Goal: Book appointment/travel/reservation

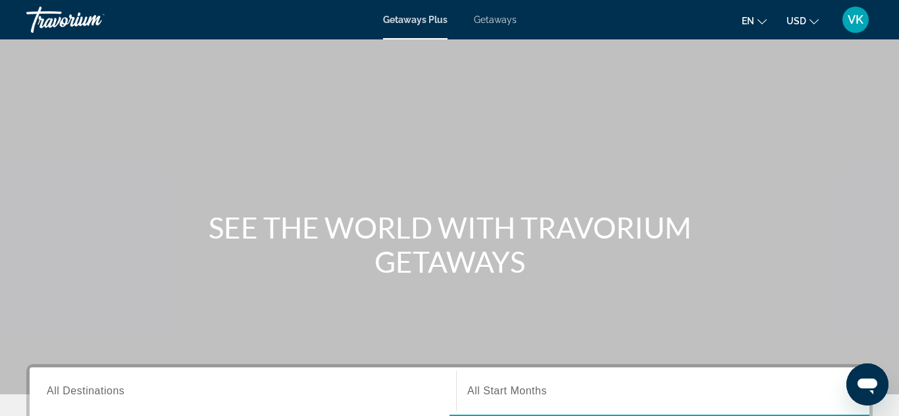
click at [512, 16] on span "Getaways" at bounding box center [495, 19] width 43 height 11
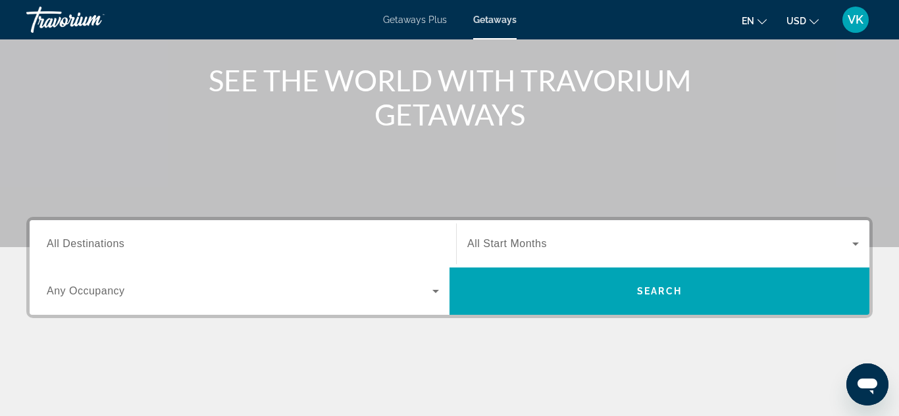
scroll to position [151, 0]
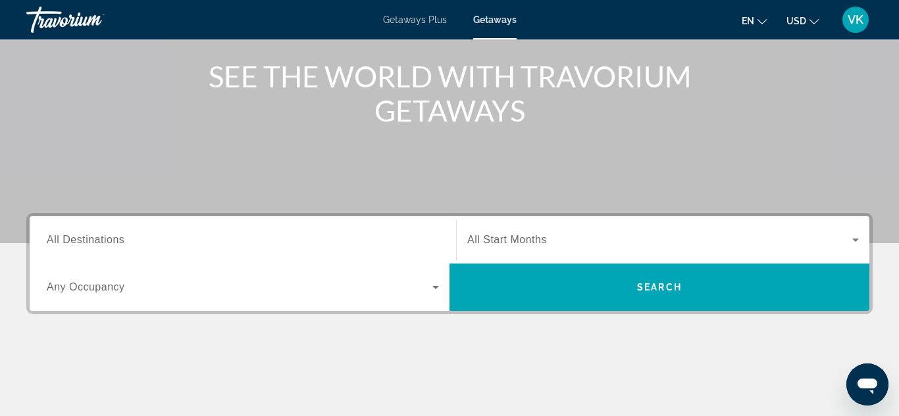
click at [107, 238] on span "All Destinations" at bounding box center [86, 239] width 78 height 11
click at [107, 238] on input "Destination All Destinations" at bounding box center [243, 241] width 392 height 16
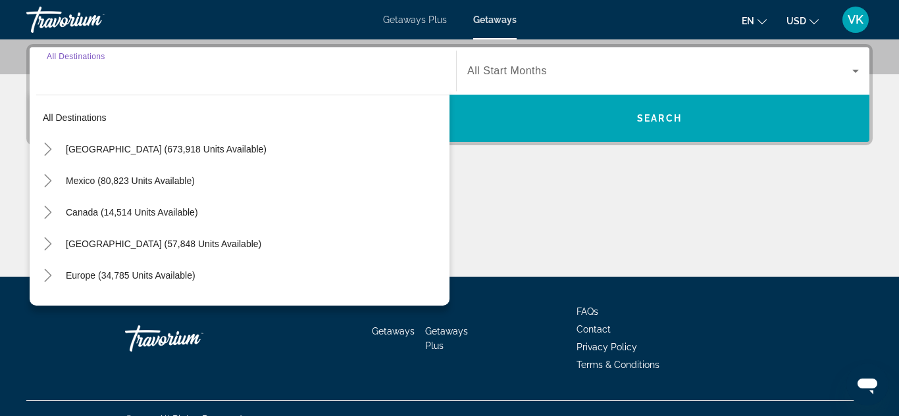
scroll to position [322, 0]
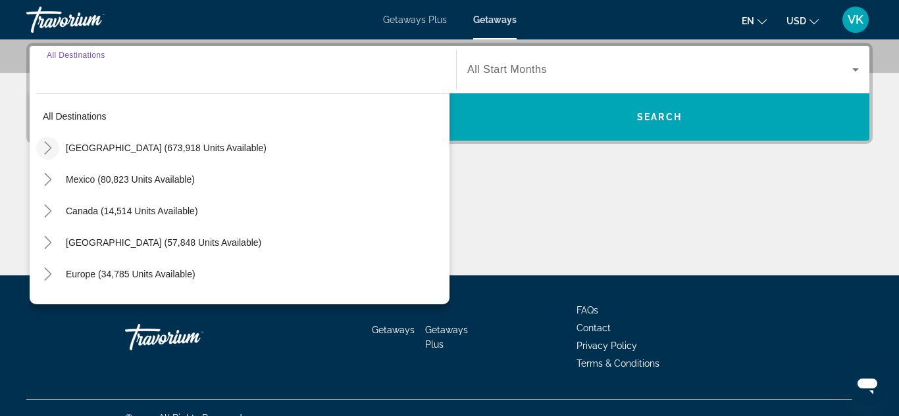
click at [54, 147] on icon "Toggle United States (673,918 units available)" at bounding box center [47, 147] width 13 height 13
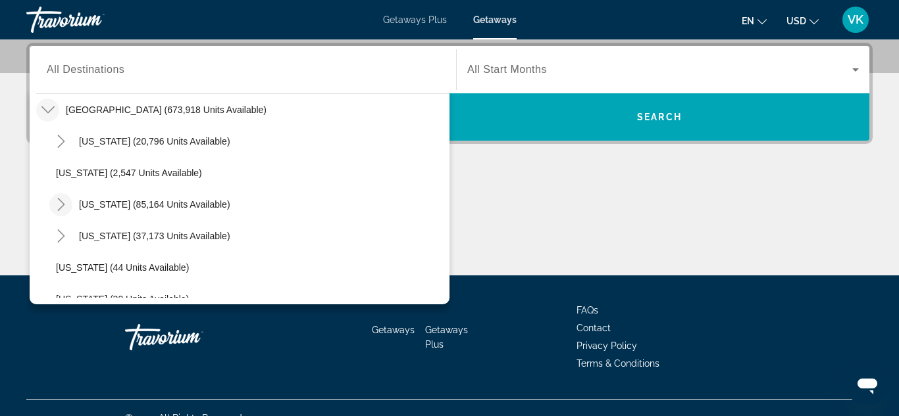
click at [67, 206] on icon "Toggle California (85,164 units available)" at bounding box center [61, 204] width 13 height 13
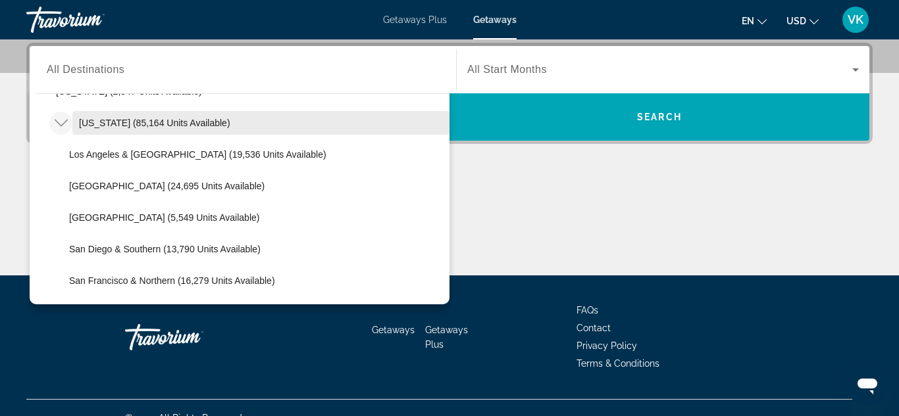
scroll to position [122, 0]
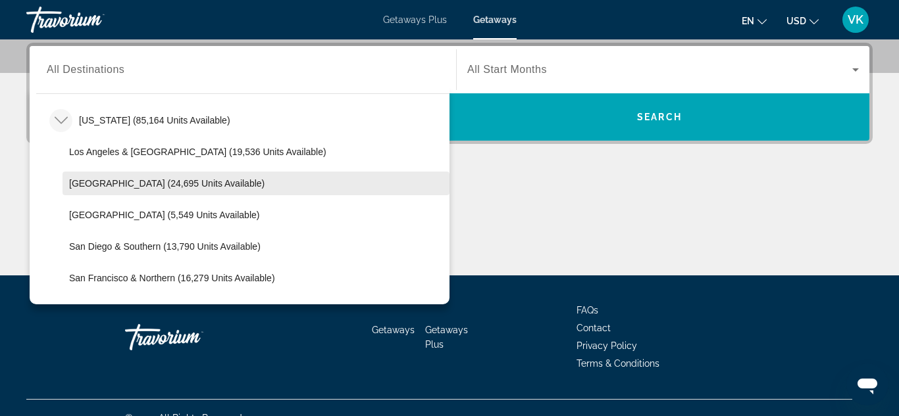
click at [207, 189] on span "Search widget" at bounding box center [256, 184] width 387 height 32
type input "**********"
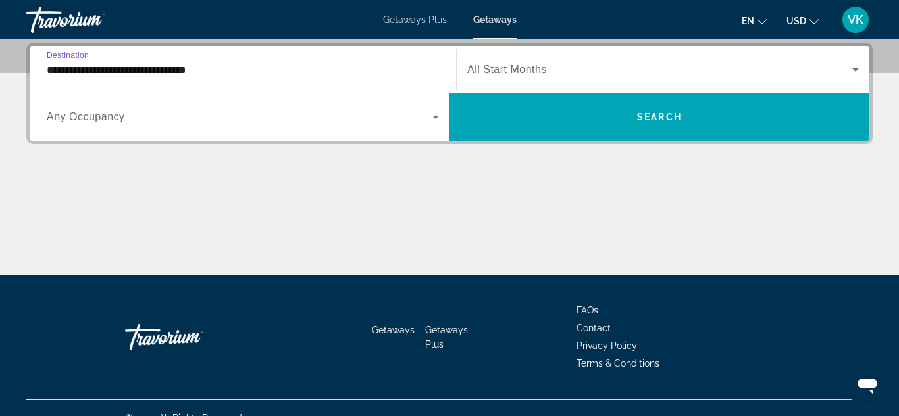
click at [154, 113] on span "Search widget" at bounding box center [240, 117] width 386 height 16
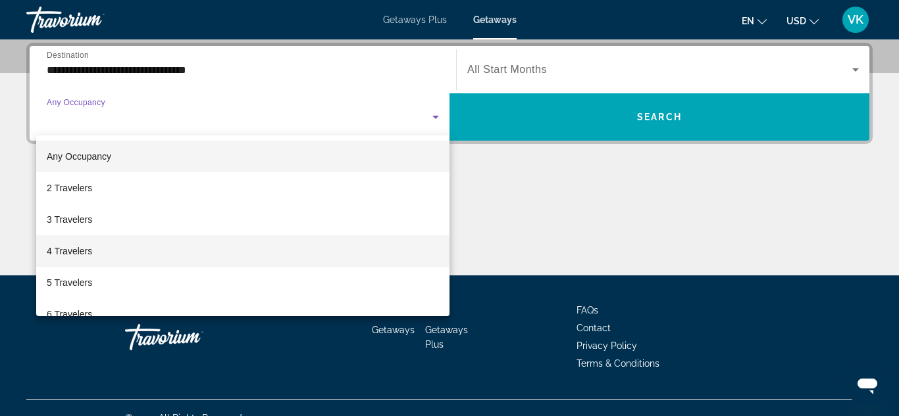
click at [130, 252] on mat-option "4 Travelers" at bounding box center [242, 252] width 413 height 32
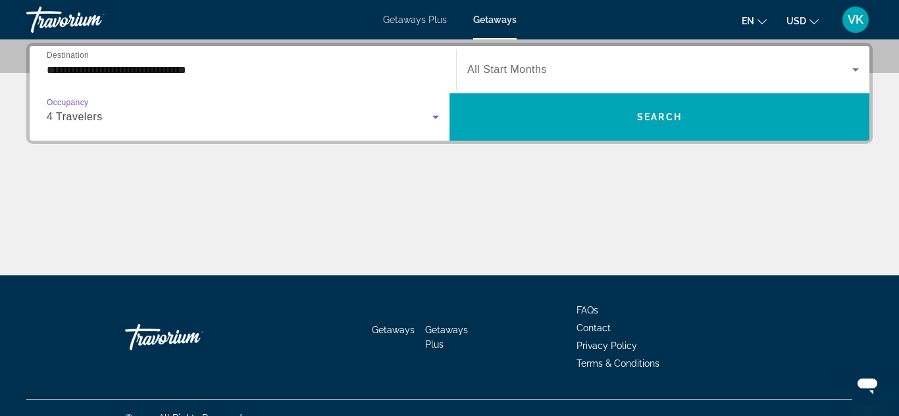
click at [503, 76] on span "Search widget" at bounding box center [659, 70] width 385 height 16
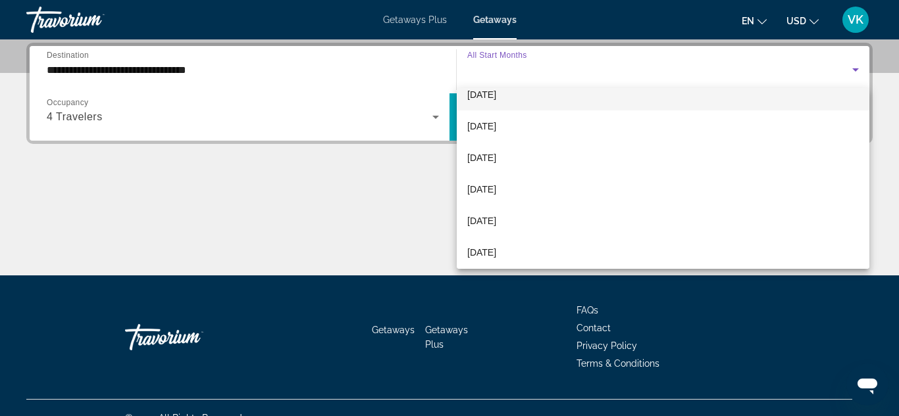
scroll to position [47, 0]
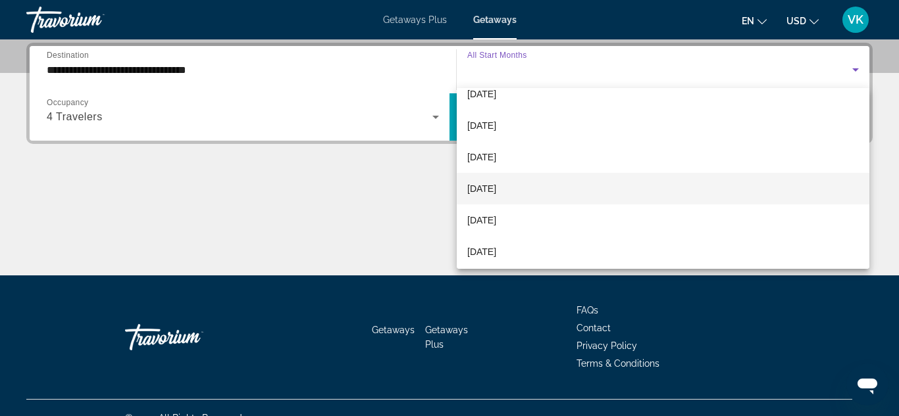
click at [493, 189] on span "[DATE]" at bounding box center [481, 189] width 29 height 16
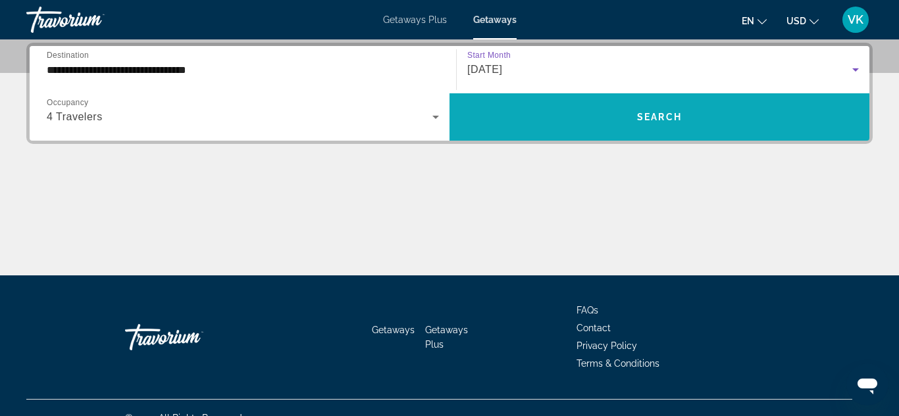
click at [578, 124] on span "Search widget" at bounding box center [659, 117] width 420 height 32
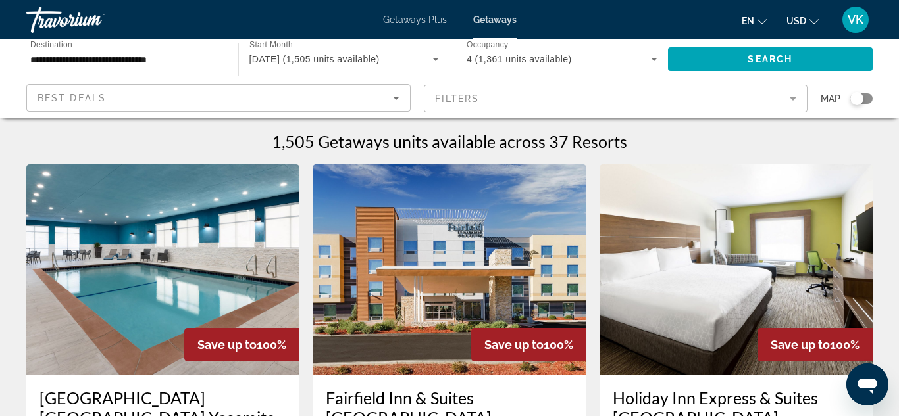
click at [398, 104] on icon "Sort by" at bounding box center [396, 98] width 16 height 16
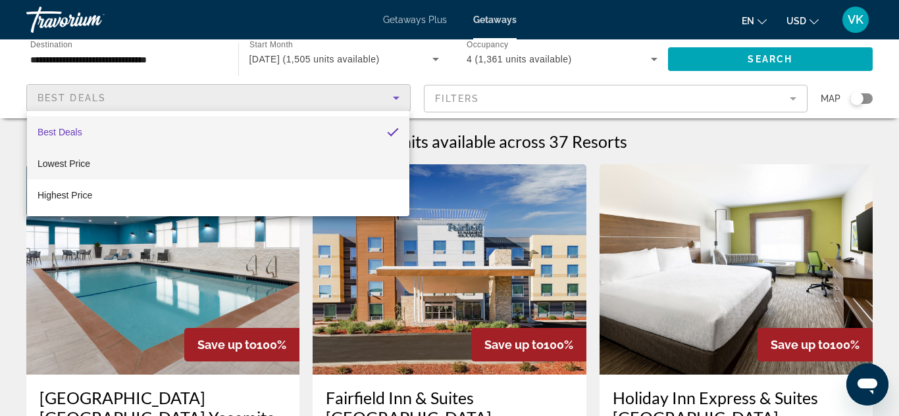
click at [341, 157] on mat-option "Lowest Price" at bounding box center [218, 164] width 382 height 32
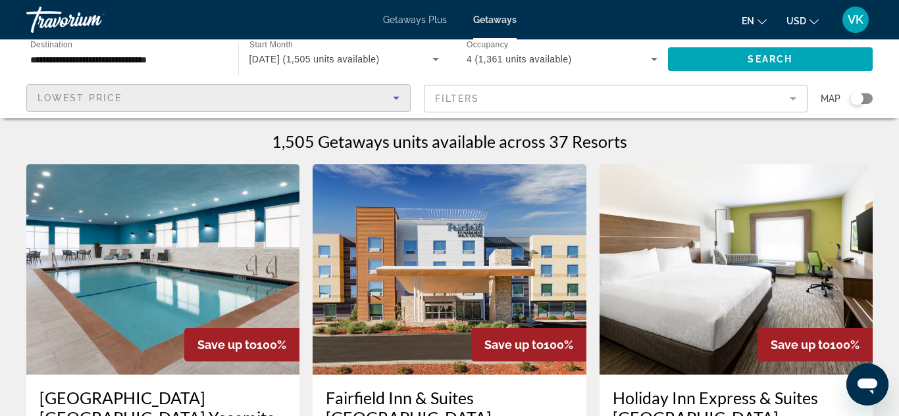
click at [488, 92] on mat-form-field "Filters" at bounding box center [616, 99] width 384 height 28
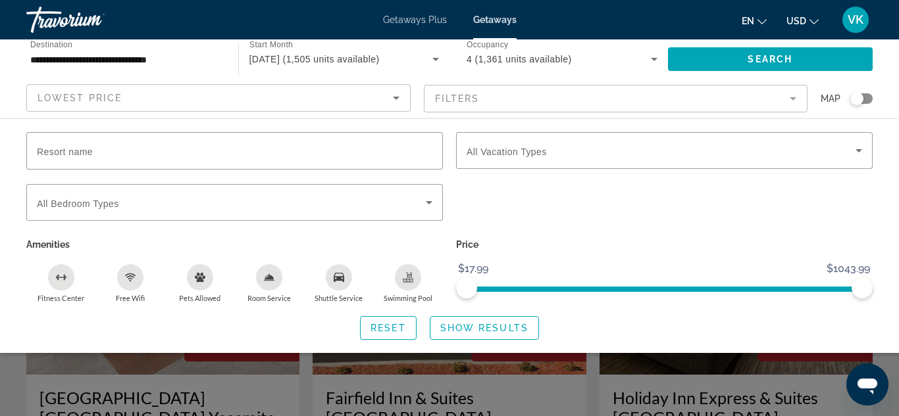
click at [765, 363] on div "Search widget" at bounding box center [449, 306] width 899 height 219
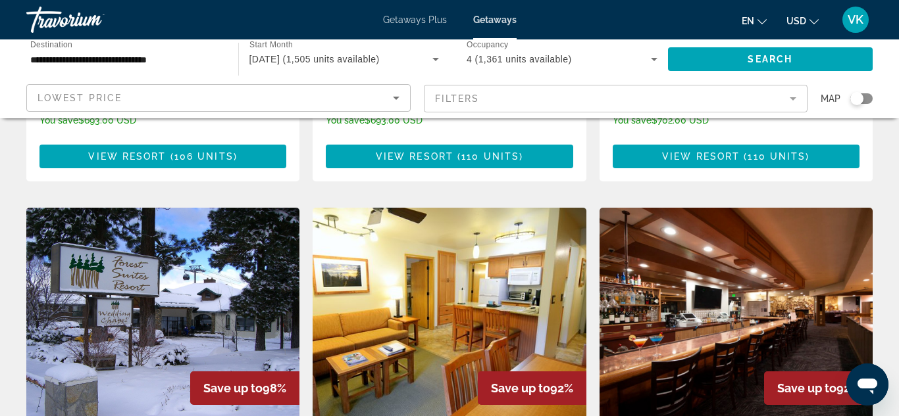
scroll to position [472, 0]
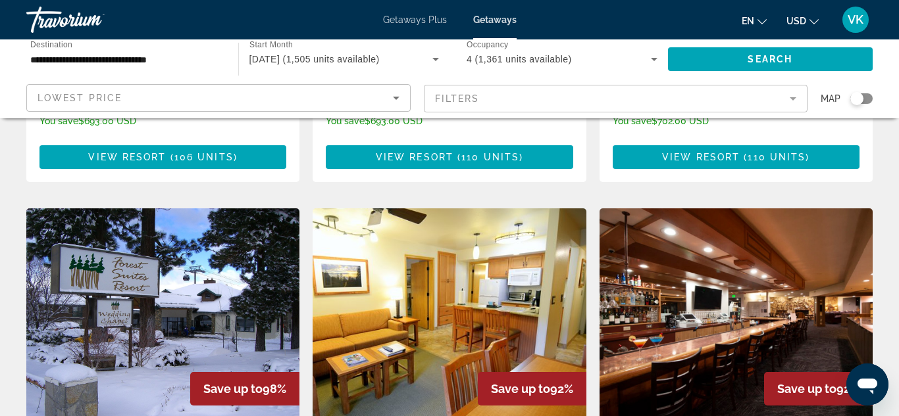
click at [443, 261] on img "Main content" at bounding box center [449, 314] width 273 height 211
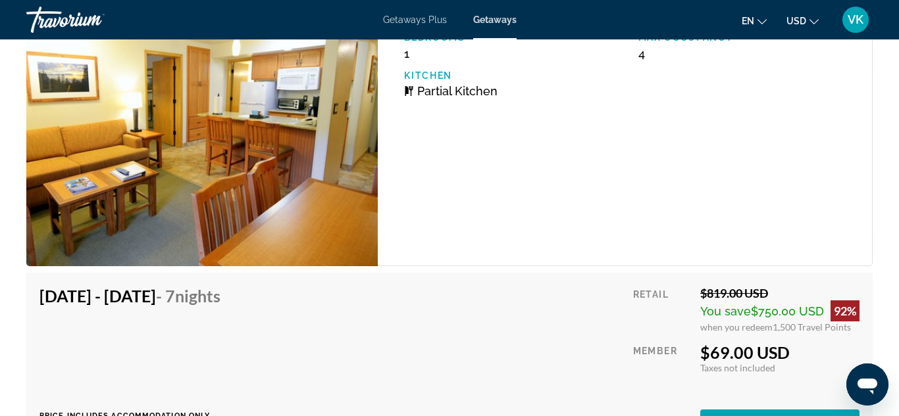
scroll to position [2771, 0]
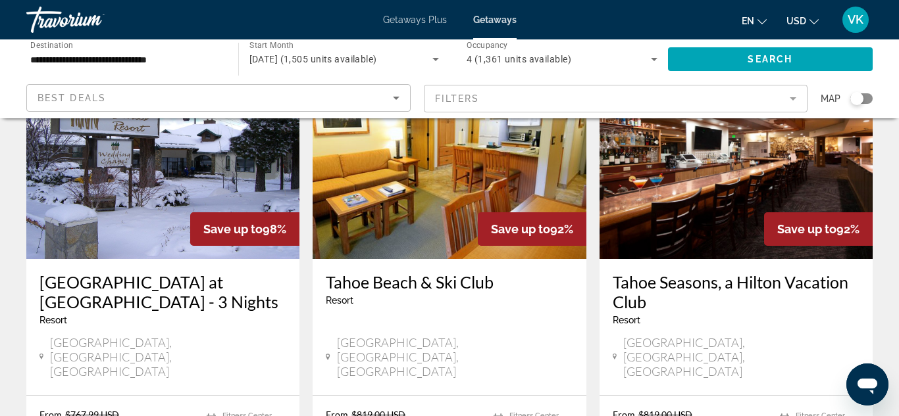
scroll to position [638, 0]
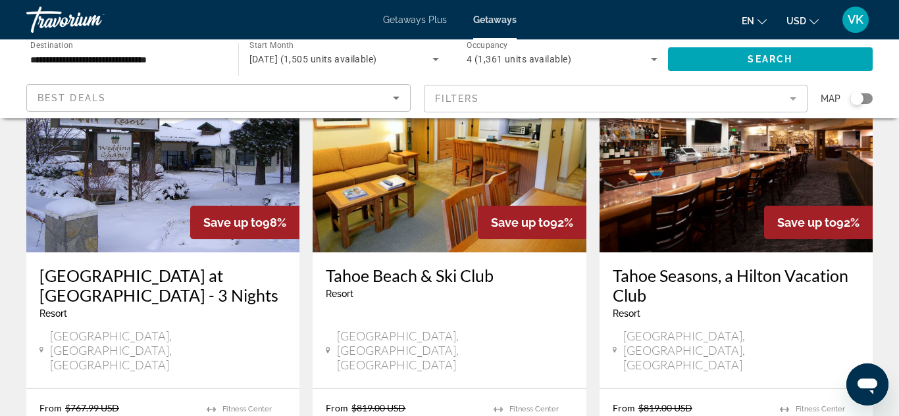
click at [742, 132] on img "Main content" at bounding box center [735, 147] width 273 height 211
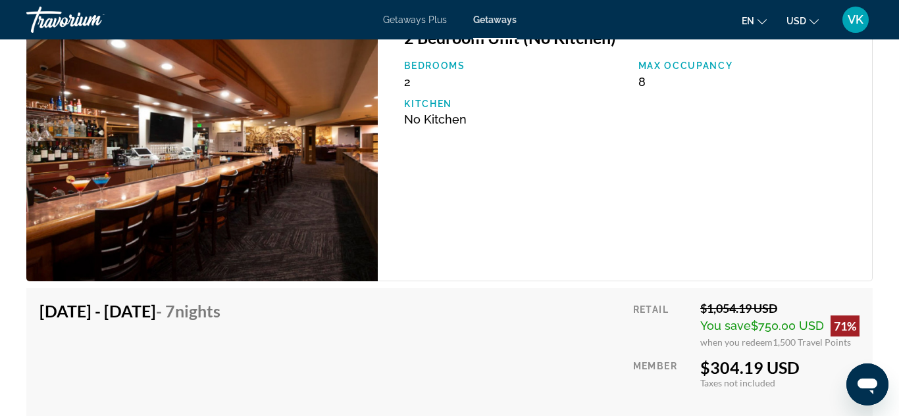
scroll to position [3464, 0]
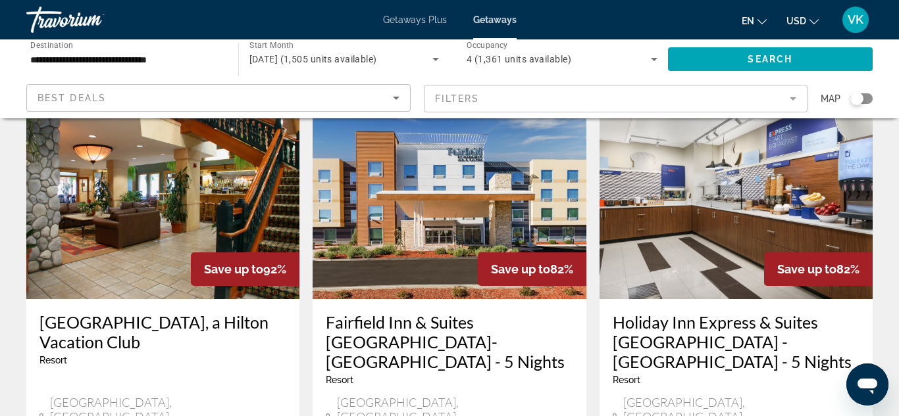
scroll to position [1016, 0]
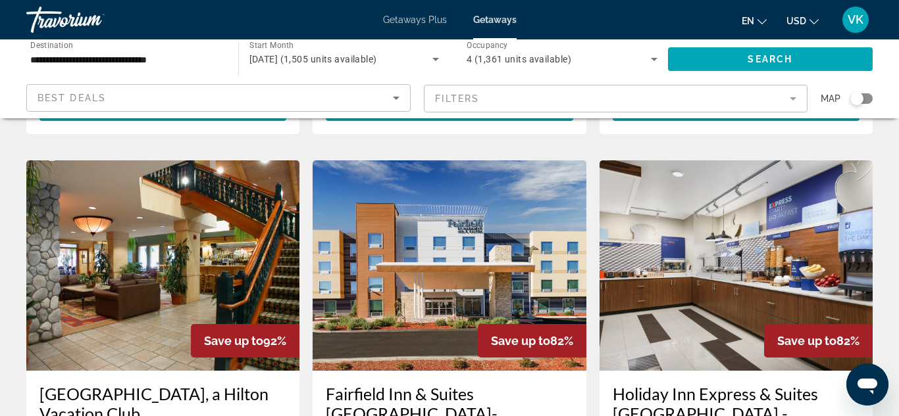
click at [182, 203] on img "Main content" at bounding box center [162, 266] width 273 height 211
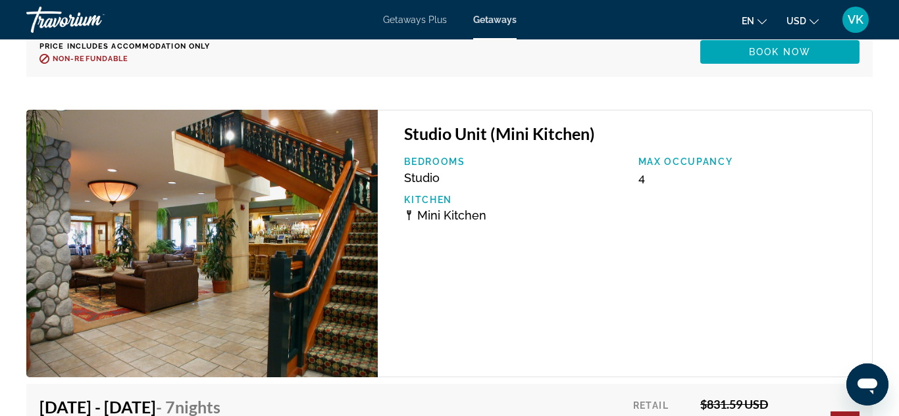
scroll to position [3296, 0]
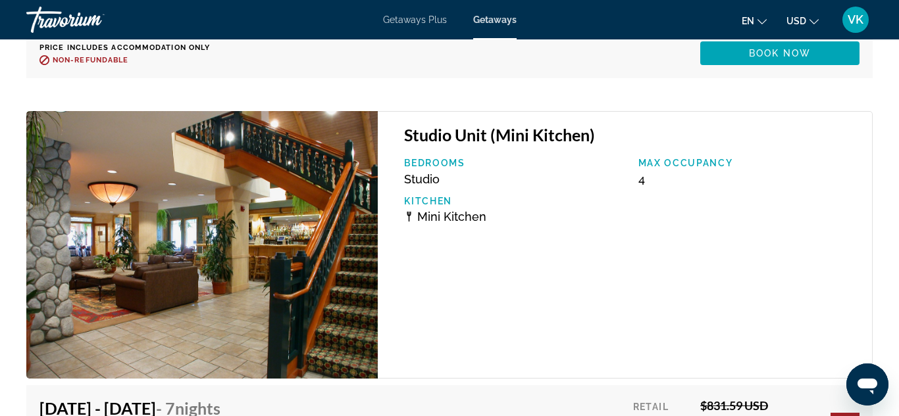
click at [231, 230] on img "Main content" at bounding box center [201, 245] width 351 height 268
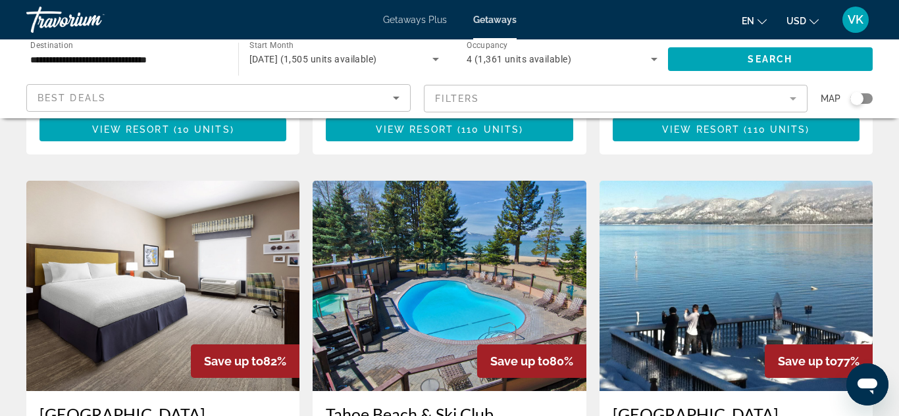
scroll to position [1509, 0]
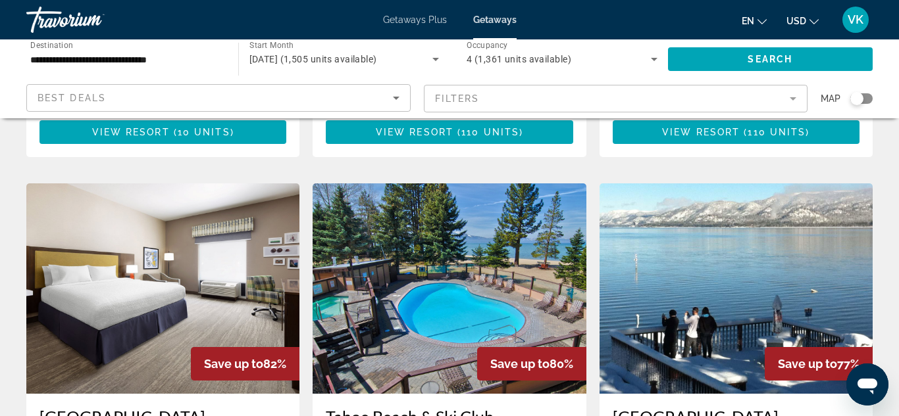
click at [449, 205] on img "Main content" at bounding box center [449, 289] width 273 height 211
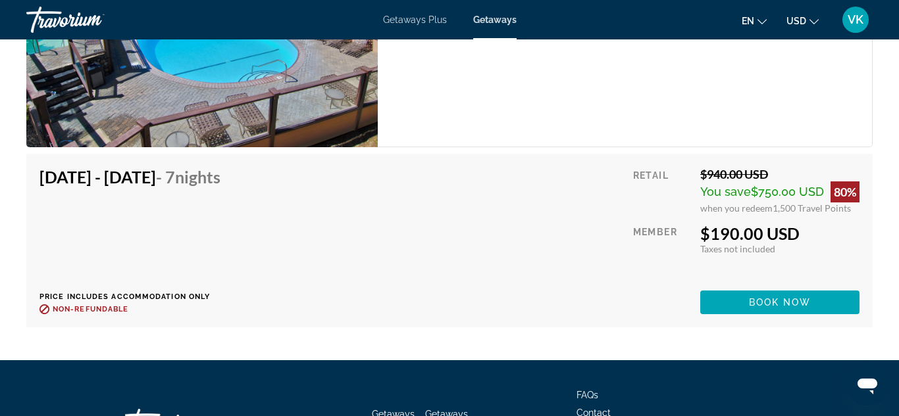
scroll to position [3616, 0]
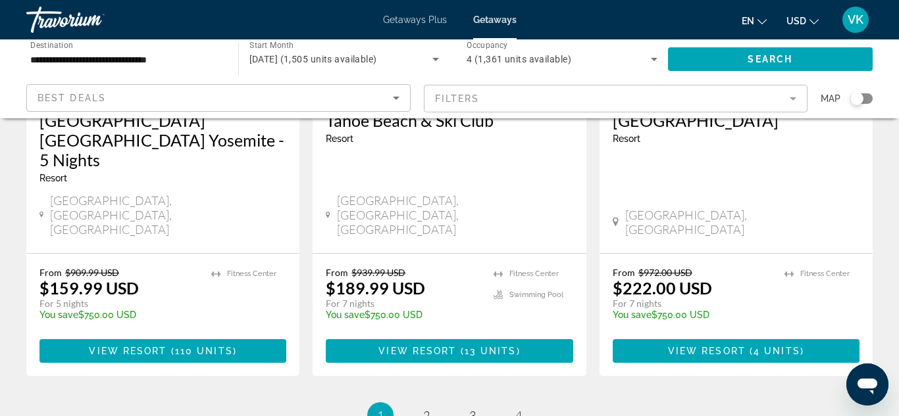
scroll to position [1830, 0]
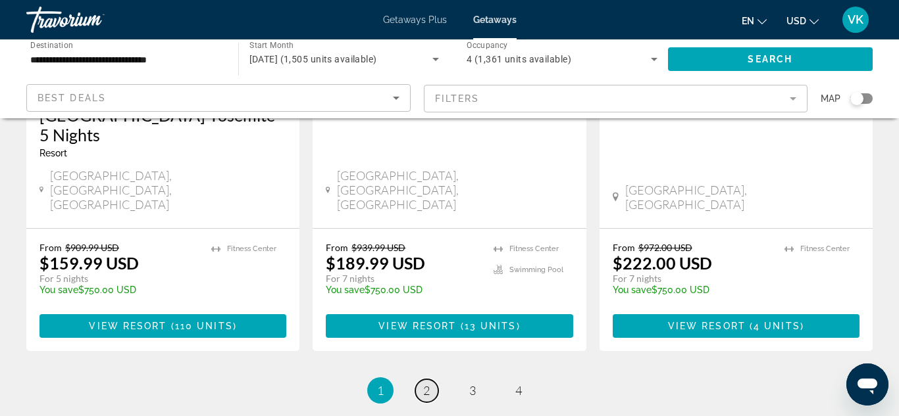
click at [428, 384] on span "2" at bounding box center [426, 391] width 7 height 14
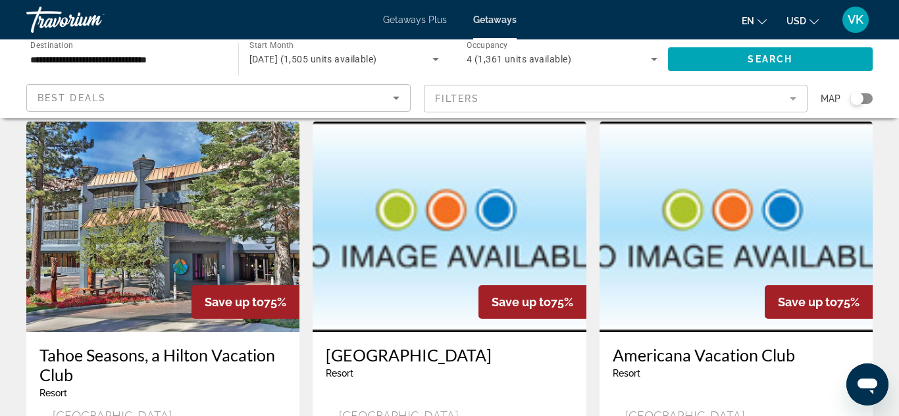
scroll to position [549, 0]
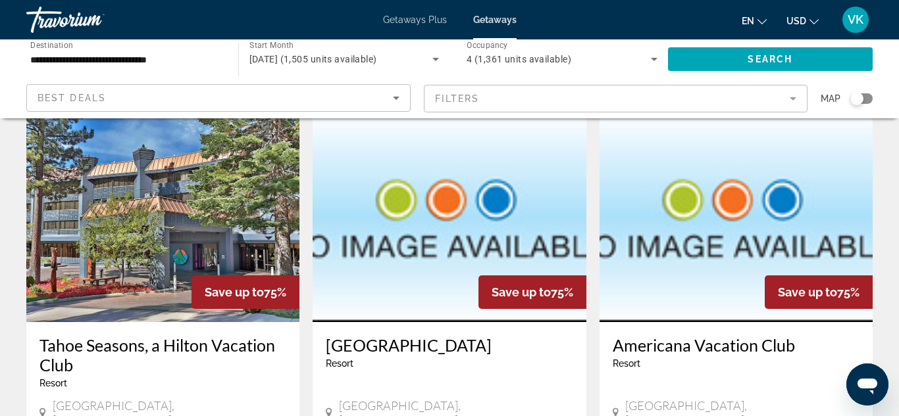
click at [172, 188] on img "Main content" at bounding box center [162, 217] width 273 height 211
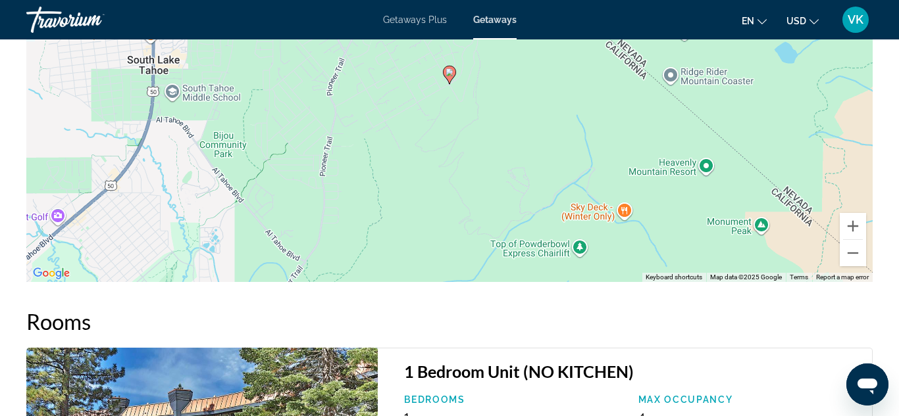
scroll to position [2100, 0]
